Goal: Transaction & Acquisition: Purchase product/service

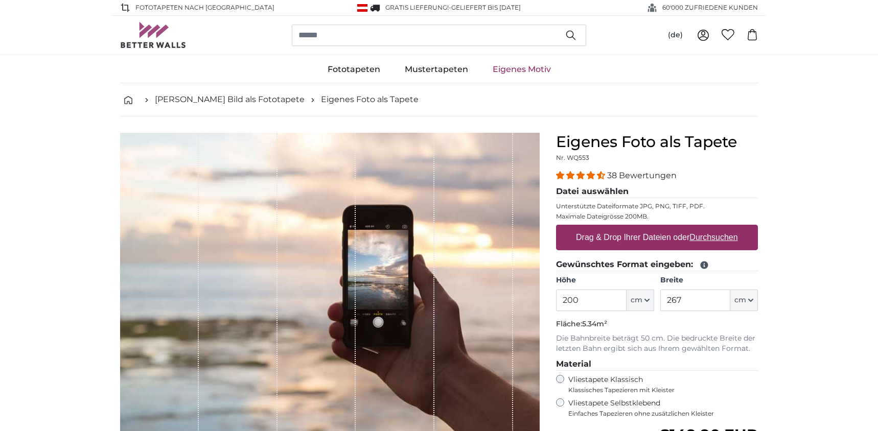
drag, startPoint x: 585, startPoint y: 297, endPoint x: 548, endPoint y: 300, distance: 36.4
click at [548, 300] on div "Eigenes Foto als Tapete Nr. WQ553 38 Bewertungen Datei auswählen Unterstützte D…" at bounding box center [657, 363] width 218 height 461
type input "355"
drag, startPoint x: 687, startPoint y: 302, endPoint x: 662, endPoint y: 301, distance: 24.5
click at [663, 301] on input "267" at bounding box center [695, 300] width 70 height 21
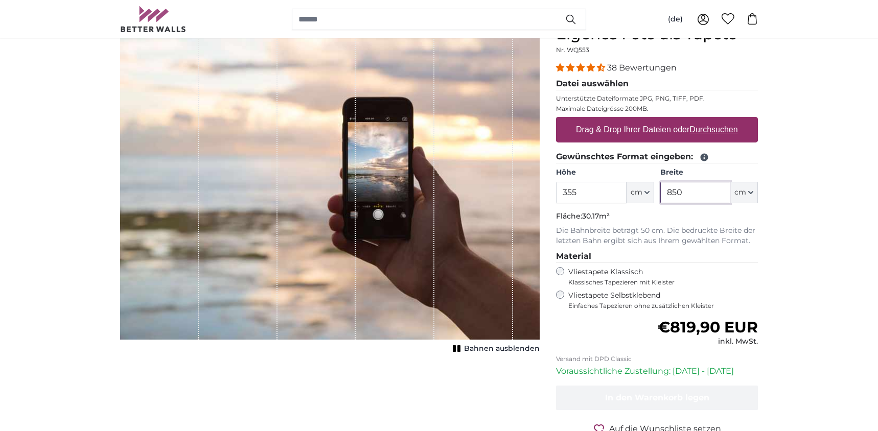
scroll to position [129, 0]
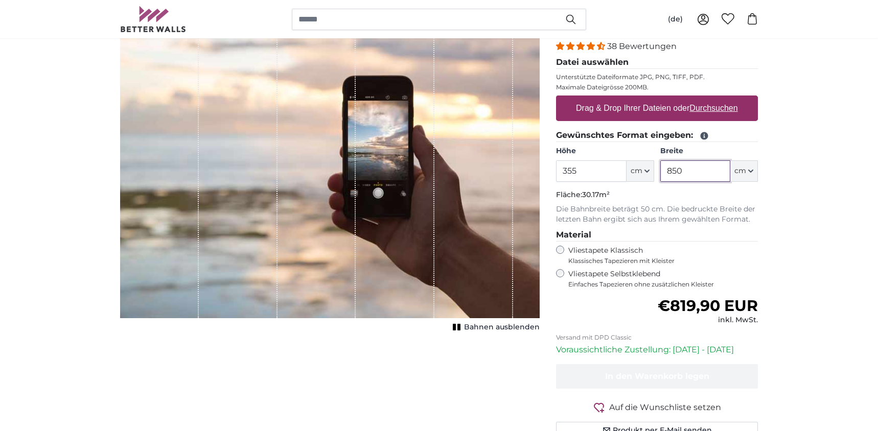
type input "850"
